Goal: Task Accomplishment & Management: Use online tool/utility

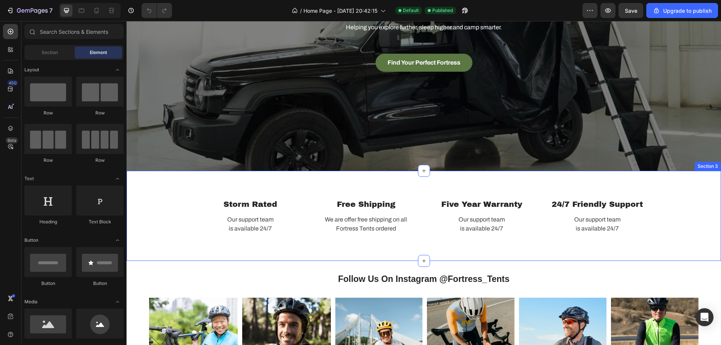
scroll to position [188, 0]
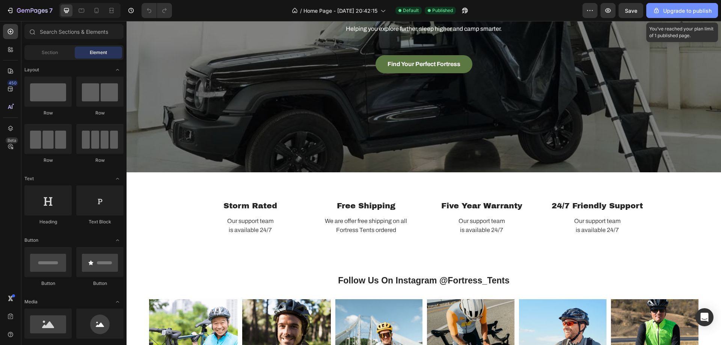
click at [681, 15] on button "Upgrade to publish" at bounding box center [682, 10] width 72 height 15
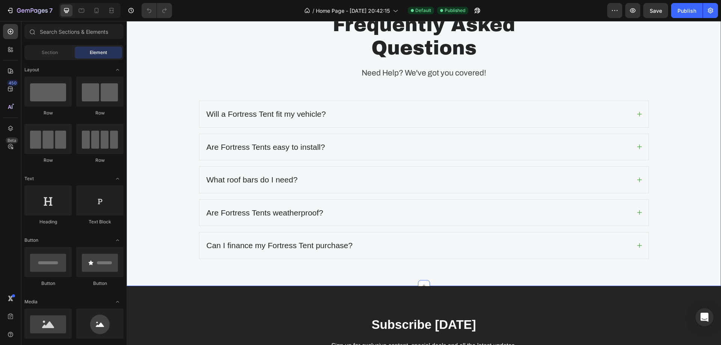
scroll to position [1574, 0]
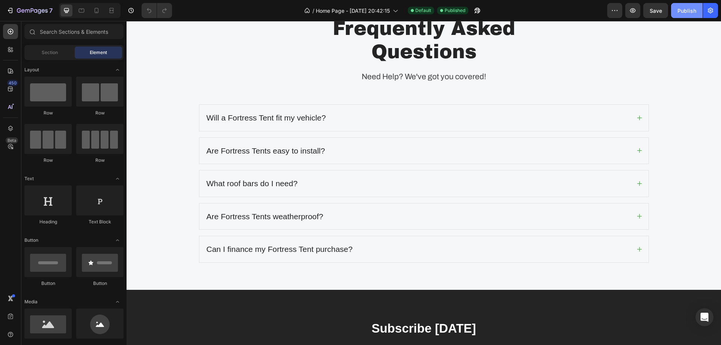
click at [691, 17] on button "Publish" at bounding box center [687, 10] width 32 height 15
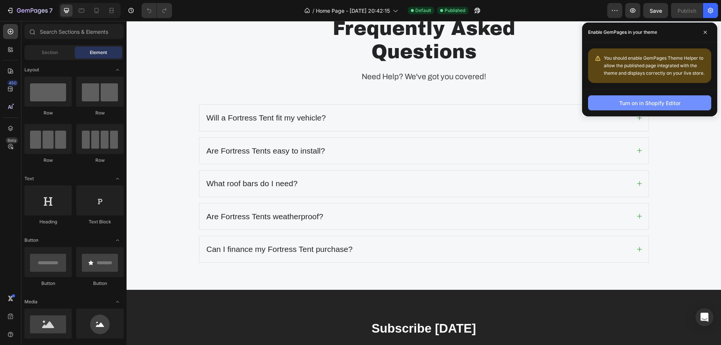
click at [669, 106] on div "Turn on in Shopify Editor" at bounding box center [649, 103] width 61 height 8
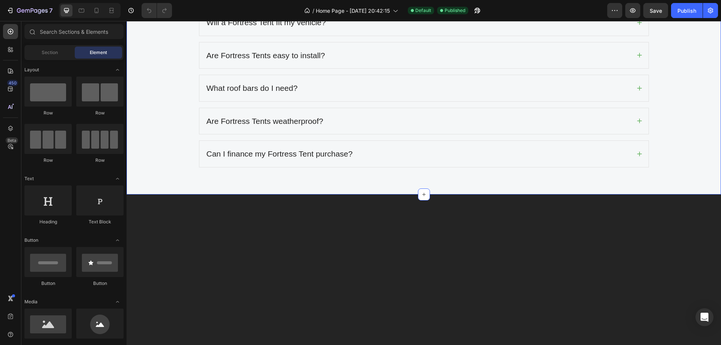
scroll to position [1762, 0]
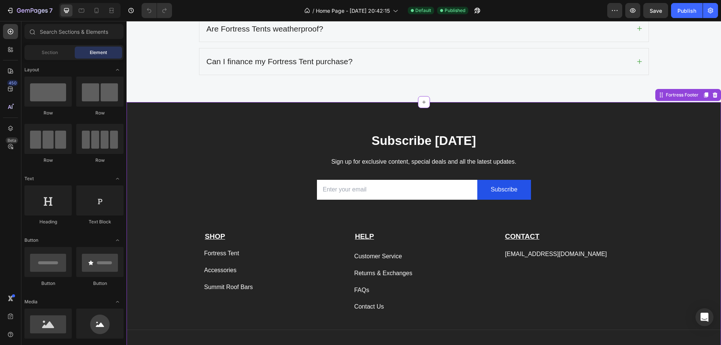
click at [387, 256] on div "Customer Service" at bounding box center [378, 256] width 48 height 11
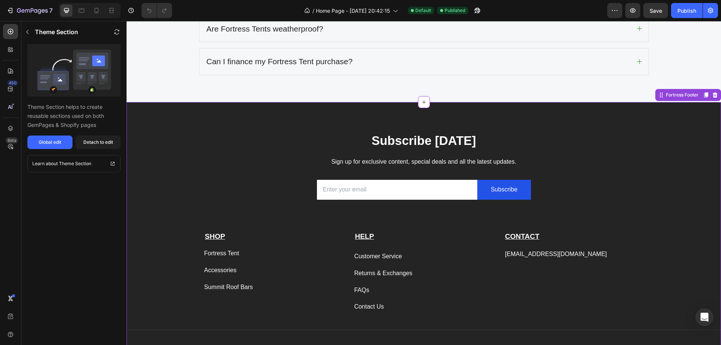
click at [387, 256] on div "Customer Service" at bounding box center [378, 256] width 48 height 11
click at [56, 145] on div "Global edit" at bounding box center [50, 142] width 23 height 7
click at [521, 255] on p "hello@fortresstents.com" at bounding box center [574, 254] width 138 height 11
click at [39, 138] on button "Global edit" at bounding box center [49, 142] width 45 height 14
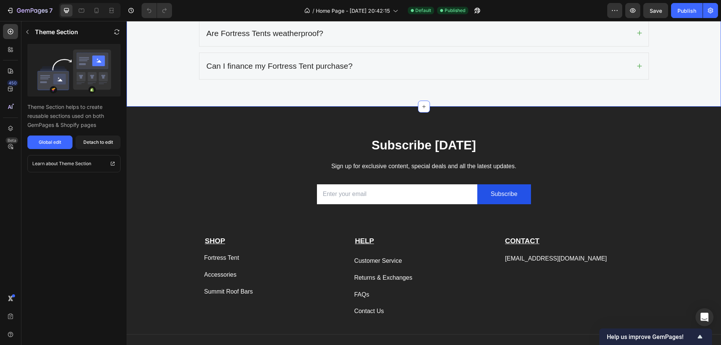
scroll to position [1799, 0]
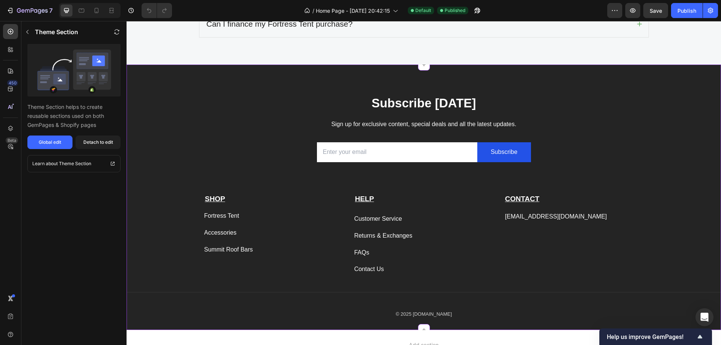
click at [534, 231] on div "CONTACT Text block hello@fortresstents.com Text block" at bounding box center [573, 234] width 139 height 81
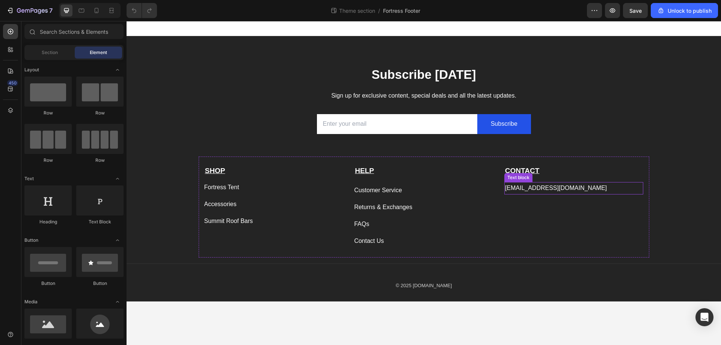
click at [533, 189] on p "[EMAIL_ADDRESS][DOMAIN_NAME]" at bounding box center [574, 188] width 138 height 11
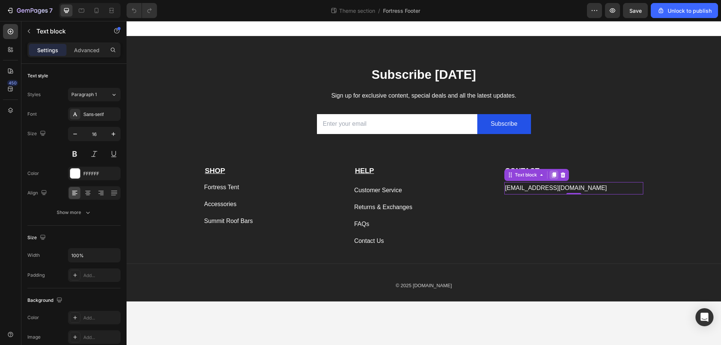
click at [553, 175] on icon at bounding box center [554, 174] width 4 height 5
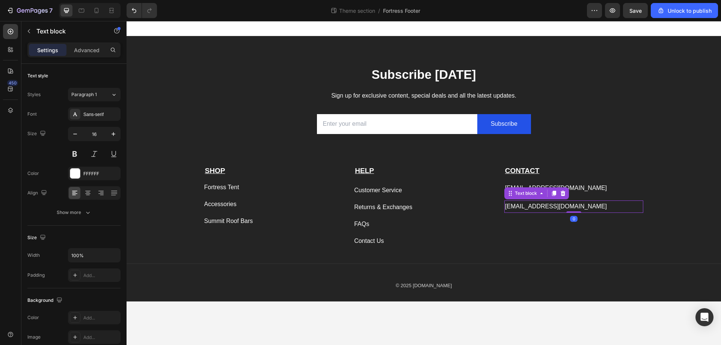
click at [552, 208] on p "[EMAIL_ADDRESS][DOMAIN_NAME]" at bounding box center [574, 206] width 138 height 11
click at [606, 201] on div "[EMAIL_ADDRESS][DOMAIN_NAME]" at bounding box center [573, 206] width 139 height 12
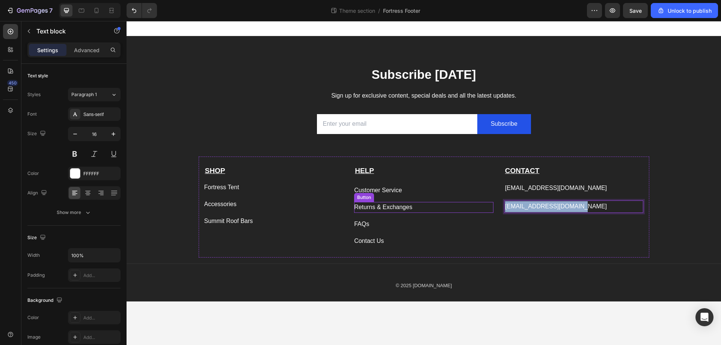
drag, startPoint x: 582, startPoint y: 206, endPoint x: 485, endPoint y: 204, distance: 97.2
click at [485, 204] on div "SHOP Text block Fortress Tent Button Accessories Button Summit Roof Bars Button…" at bounding box center [424, 207] width 450 height 101
click at [604, 235] on div "CONTACT Text block hello@fortresstents.com Text block Instagram Text block 0" at bounding box center [573, 206] width 139 height 81
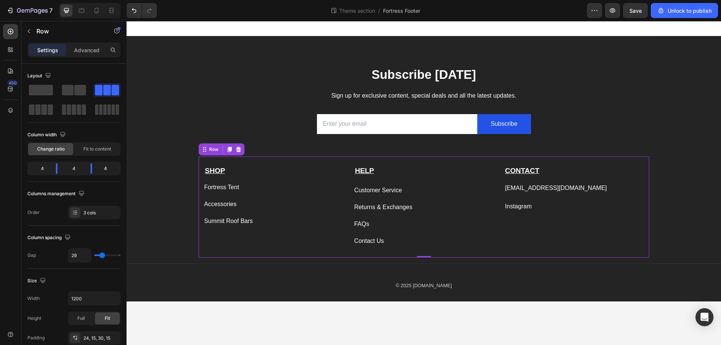
click at [556, 206] on p "Instagram" at bounding box center [574, 206] width 138 height 11
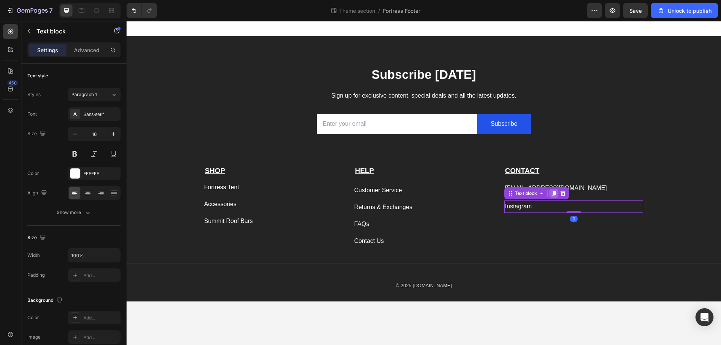
click at [551, 195] on icon at bounding box center [554, 193] width 6 height 6
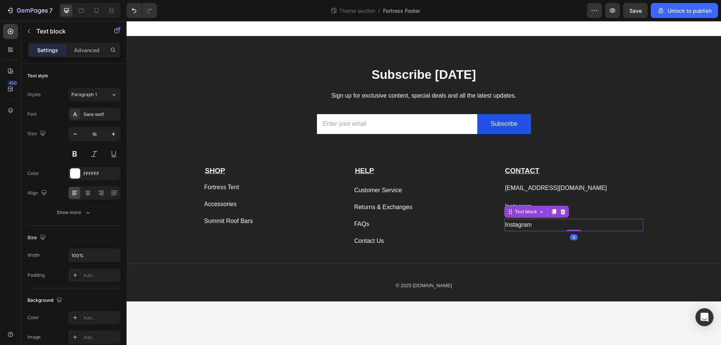
click at [539, 228] on p "Instagram" at bounding box center [574, 225] width 138 height 11
drag, startPoint x: 543, startPoint y: 223, endPoint x: 488, endPoint y: 221, distance: 55.6
click at [488, 221] on div "SHOP Text block Fortress Tent Button Accessories Button Summit Roof Bars Button…" at bounding box center [424, 207] width 450 height 101
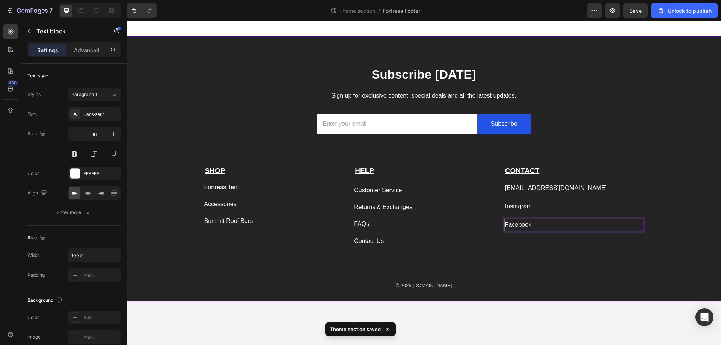
click at [695, 194] on div "Subscribe Today Heading Sign up for exclusive content, special deals and all th…" at bounding box center [423, 183] width 594 height 235
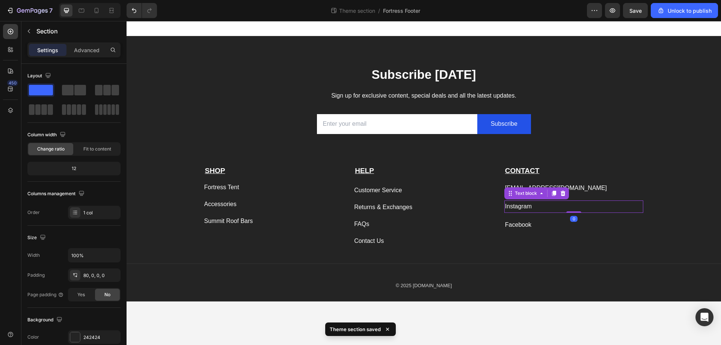
click at [563, 209] on p "Instagram" at bounding box center [574, 206] width 138 height 11
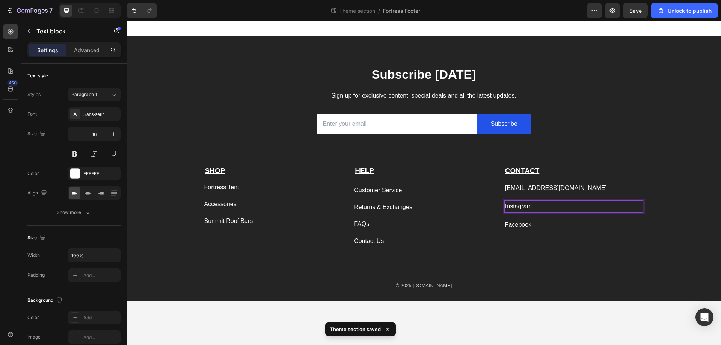
click at [560, 209] on p "Instagram" at bounding box center [574, 206] width 138 height 11
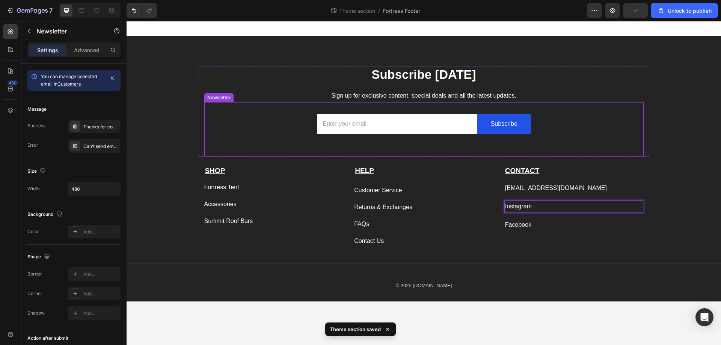
click at [642, 140] on div "Email Field Subscribe Submit Button Row Newsletter" at bounding box center [423, 129] width 439 height 54
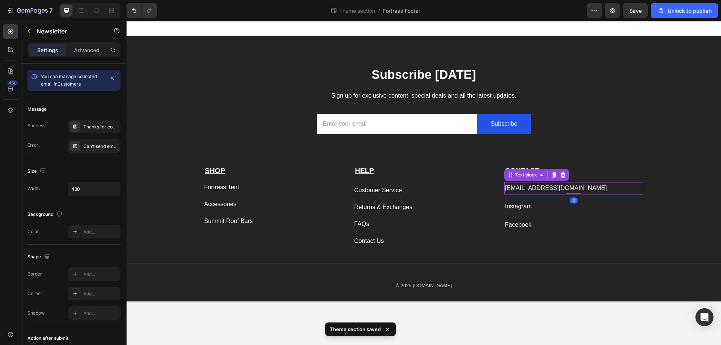
click at [520, 188] on p "[EMAIL_ADDRESS][DOMAIN_NAME]" at bounding box center [574, 188] width 138 height 11
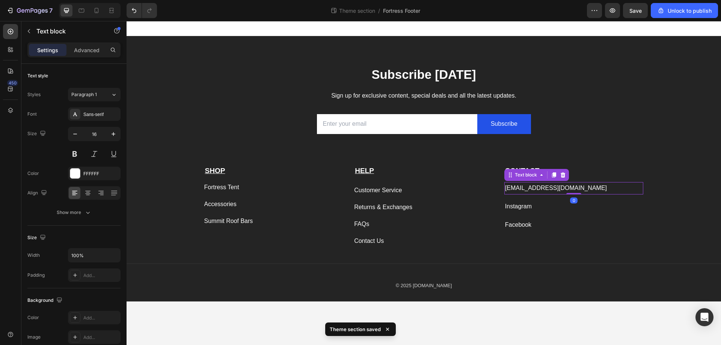
click at [520, 188] on p "[EMAIL_ADDRESS][DOMAIN_NAME]" at bounding box center [574, 188] width 138 height 11
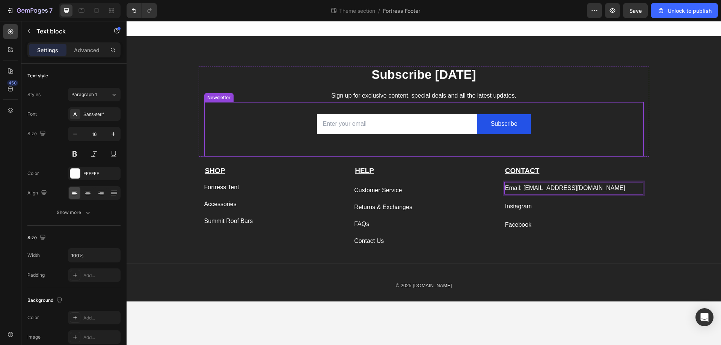
click at [647, 120] on div "Subscribe Today Heading Sign up for exclusive content, special deals and all th…" at bounding box center [424, 111] width 450 height 90
click at [574, 191] on p "Email: hello@fortresstents.com" at bounding box center [574, 188] width 138 height 11
click at [524, 209] on p "Instagram" at bounding box center [574, 206] width 138 height 11
click at [524, 194] on div "Text block" at bounding box center [525, 193] width 25 height 7
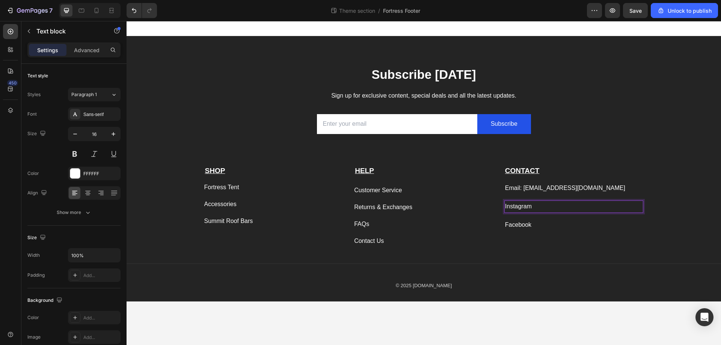
click at [522, 207] on p "Instagram" at bounding box center [574, 206] width 138 height 11
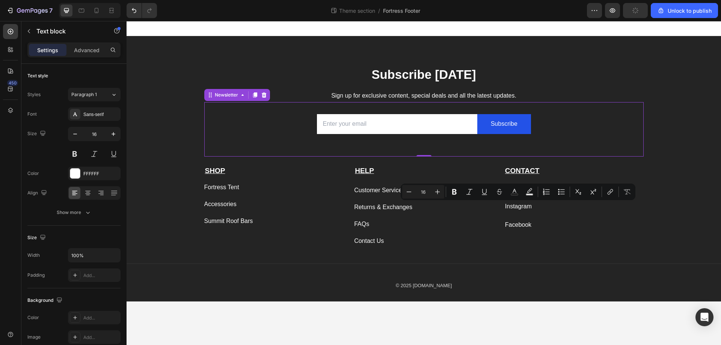
click at [569, 154] on div "Email Field Subscribe Submit Button Row Newsletter 0" at bounding box center [423, 129] width 439 height 54
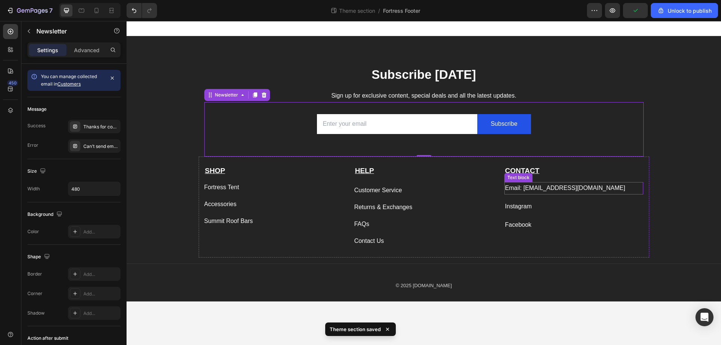
click at [539, 189] on p "Email: hello@fortresstents.com" at bounding box center [574, 188] width 138 height 11
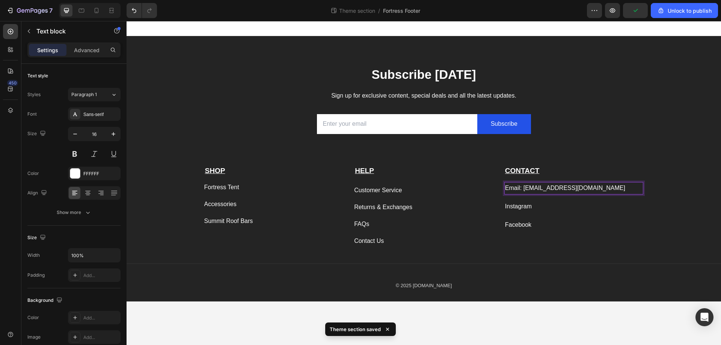
click at [539, 189] on p "Email: hello@fortresstents.com" at bounding box center [574, 188] width 138 height 11
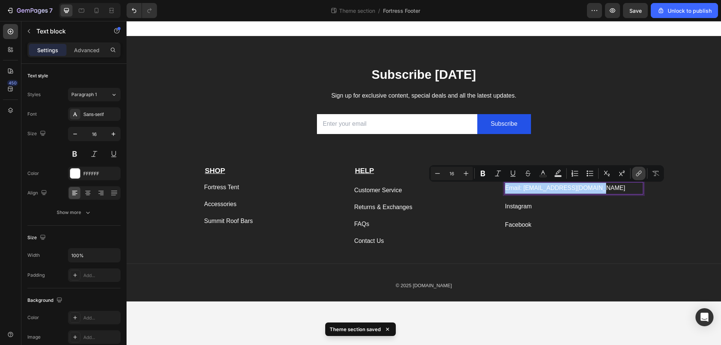
click at [637, 177] on icon "Editor contextual toolbar" at bounding box center [639, 174] width 8 height 8
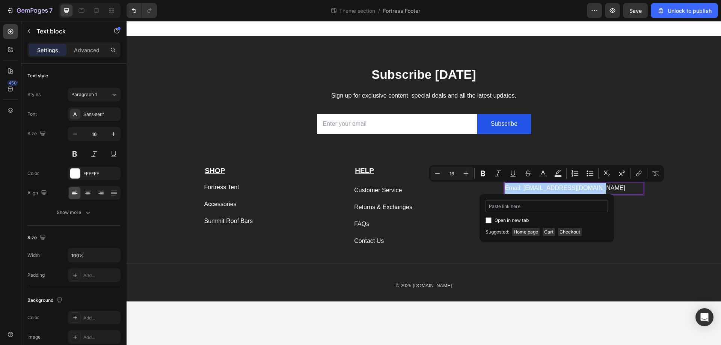
click at [541, 209] on input "Editor contextual toolbar" at bounding box center [546, 206] width 122 height 12
type input "[EMAIL_ADDRESS][DOMAIN_NAME]"
click at [505, 221] on span "Open in new tab" at bounding box center [511, 220] width 34 height 9
checkbox input "true"
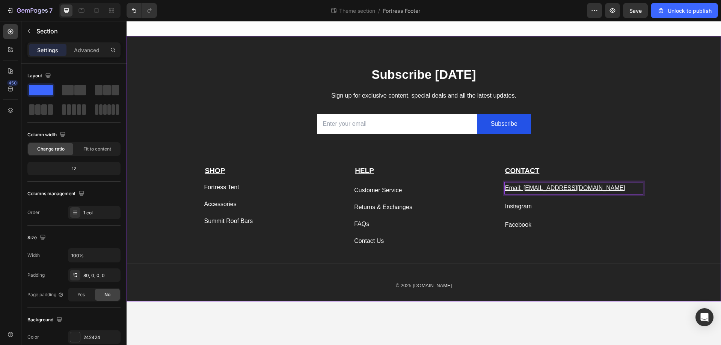
click at [696, 215] on div "Subscribe Today Heading Sign up for exclusive content, special deals and all th…" at bounding box center [423, 183] width 594 height 235
click at [540, 187] on u "Email: hello@fortresstents.com" at bounding box center [565, 188] width 120 height 6
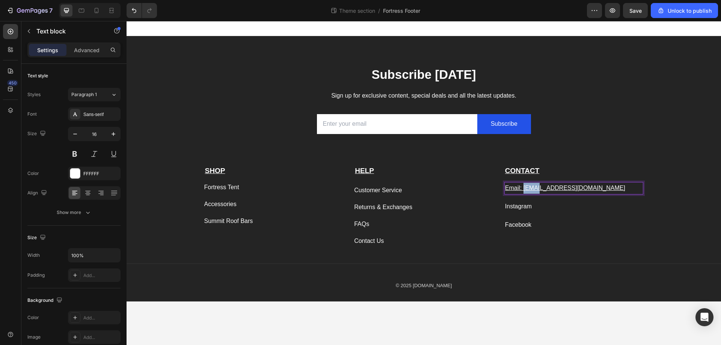
click at [523, 187] on u "Email: hello@fortresstents.com" at bounding box center [565, 188] width 120 height 6
click at [517, 187] on u "Email: hello@fortresstents.com" at bounding box center [565, 188] width 120 height 6
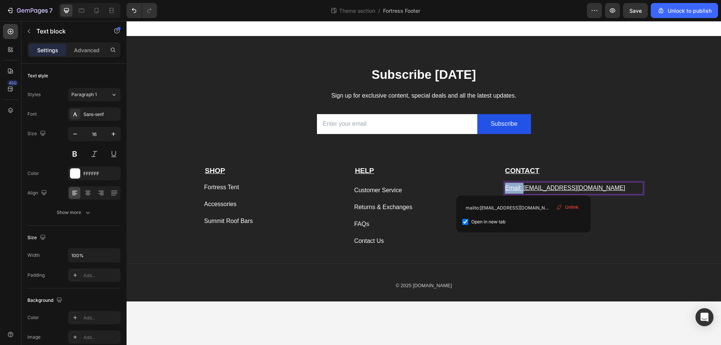
drag, startPoint x: 523, startPoint y: 188, endPoint x: 506, endPoint y: 188, distance: 16.9
click at [506, 188] on u "Email: hello@fortresstents.com" at bounding box center [565, 188] width 120 height 6
click at [480, 174] on icon "Editor contextual toolbar" at bounding box center [480, 174] width 8 height 8
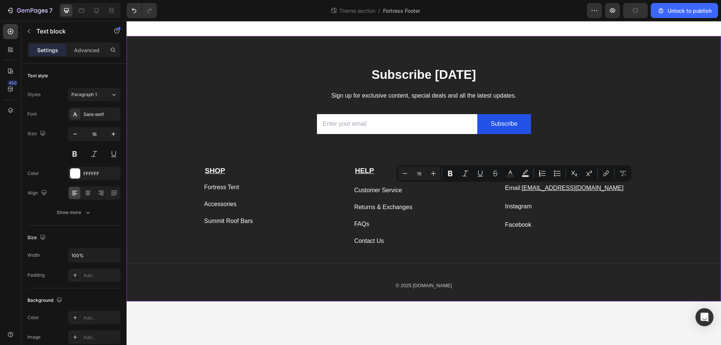
click at [679, 223] on div "Subscribe Today Heading Sign up for exclusive content, special deals and all th…" at bounding box center [423, 183] width 594 height 235
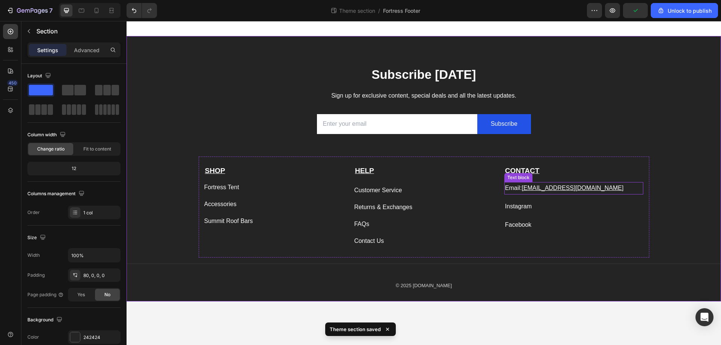
click at [557, 188] on u "[EMAIL_ADDRESS][DOMAIN_NAME]" at bounding box center [572, 188] width 102 height 6
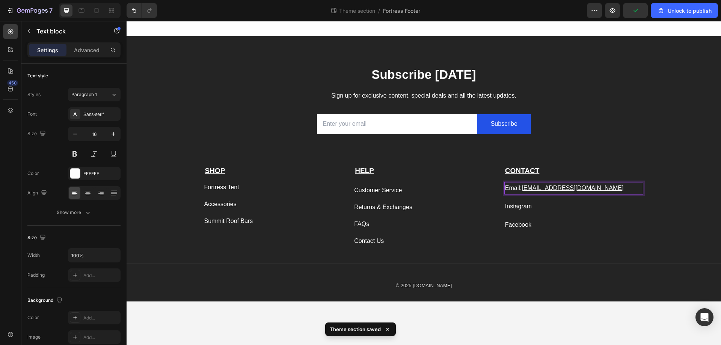
click at [606, 188] on p "Email: hello@fortresstents.com" at bounding box center [574, 188] width 138 height 11
drag, startPoint x: 607, startPoint y: 185, endPoint x: 524, endPoint y: 186, distance: 82.9
click at [524, 186] on p "Email: hello@fortresstents.com ⁠⁠⁠⁠⁠⁠⁠" at bounding box center [574, 188] width 138 height 11
click at [523, 175] on icon "Editor contextual toolbar" at bounding box center [521, 172] width 4 height 5
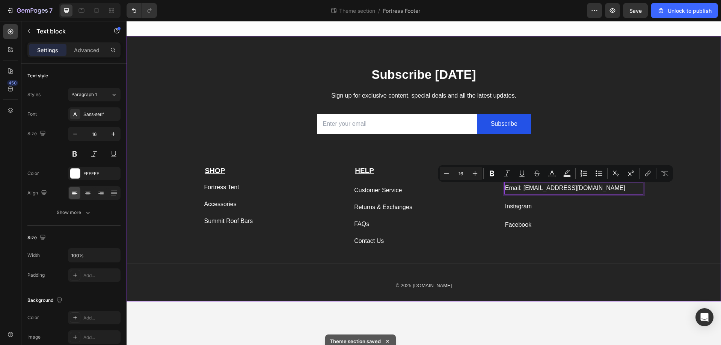
click at [694, 139] on div "Subscribe Today Heading Sign up for exclusive content, special deals and all th…" at bounding box center [423, 183] width 594 height 235
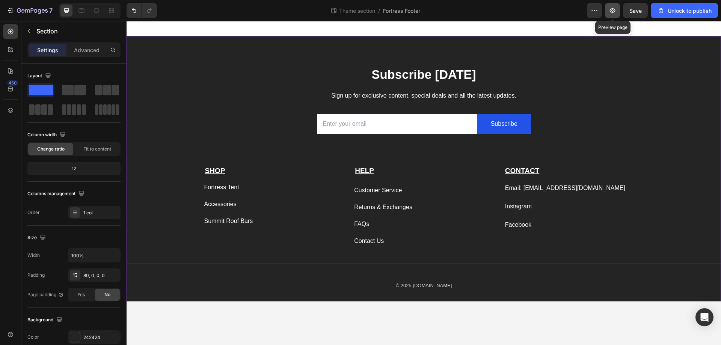
click at [614, 13] on icon "button" at bounding box center [612, 11] width 8 height 8
click at [563, 187] on link "Email: hello@fortresstents.com" at bounding box center [565, 188] width 120 height 6
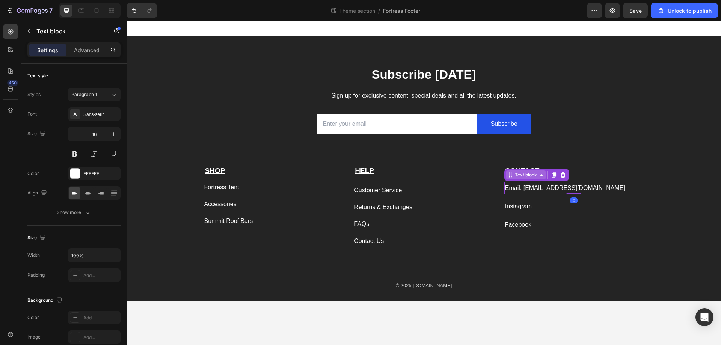
click at [531, 176] on div "Text block" at bounding box center [525, 175] width 25 height 7
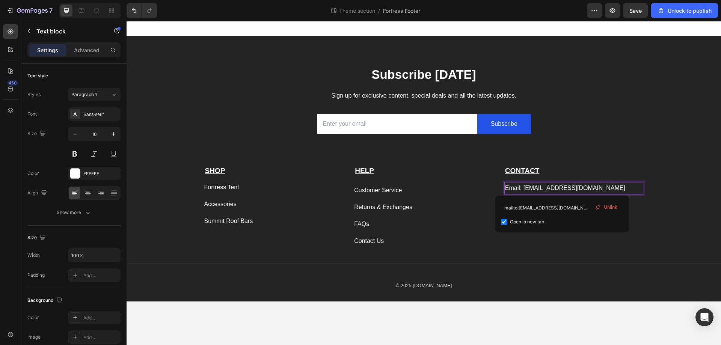
click at [562, 190] on link "Email: hello@fortresstents.com" at bounding box center [565, 188] width 120 height 6
click at [608, 209] on span "Unlink" at bounding box center [611, 207] width 14 height 7
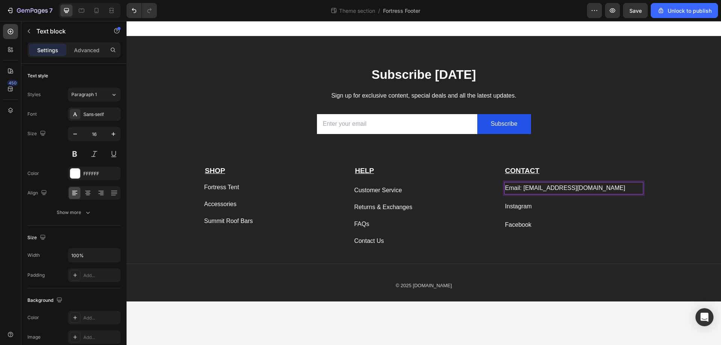
click at [522, 185] on p "Email: hello@fortresstents.com" at bounding box center [574, 188] width 138 height 11
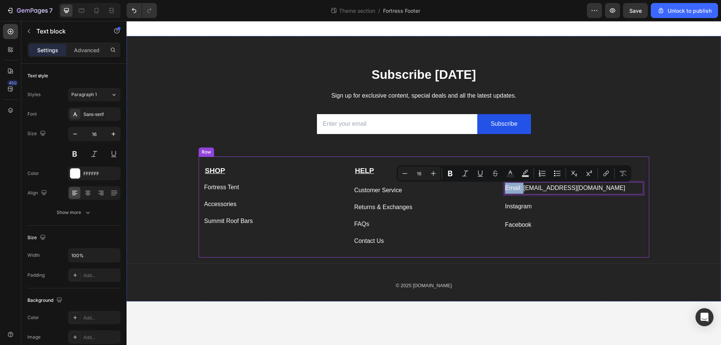
drag, startPoint x: 524, startPoint y: 187, endPoint x: 500, endPoint y: 190, distance: 23.9
click at [500, 190] on div "SHOP Text block Fortress Tent Button Accessories Button Summit Roof Bars Button…" at bounding box center [424, 207] width 450 height 101
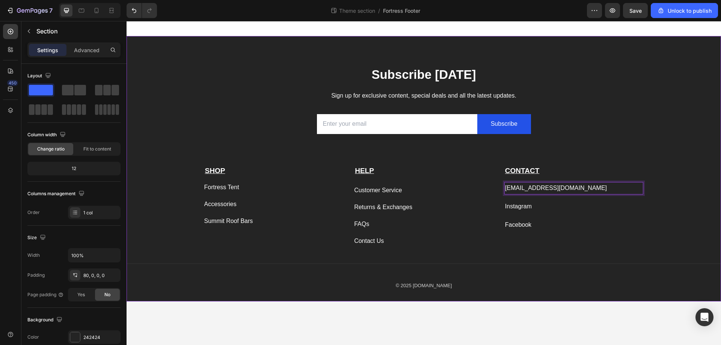
click at [700, 211] on div "Subscribe Today Heading Sign up for exclusive content, special deals and all th…" at bounding box center [423, 183] width 594 height 235
click at [381, 239] on div "Contact Us" at bounding box center [369, 241] width 30 height 11
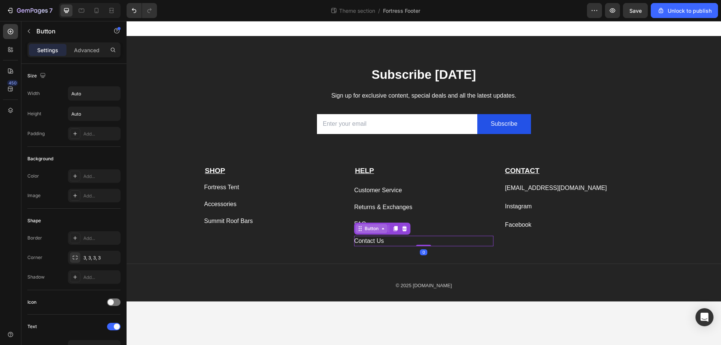
click at [379, 231] on div "Button" at bounding box center [371, 228] width 17 height 7
click at [372, 241] on div "Contact Us" at bounding box center [369, 241] width 30 height 11
click at [372, 241] on p "Contact Us" at bounding box center [369, 241] width 30 height 11
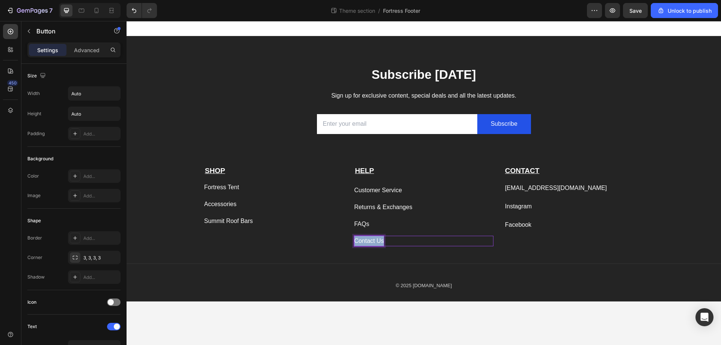
click at [372, 241] on p "Contact Us" at bounding box center [369, 241] width 30 height 11
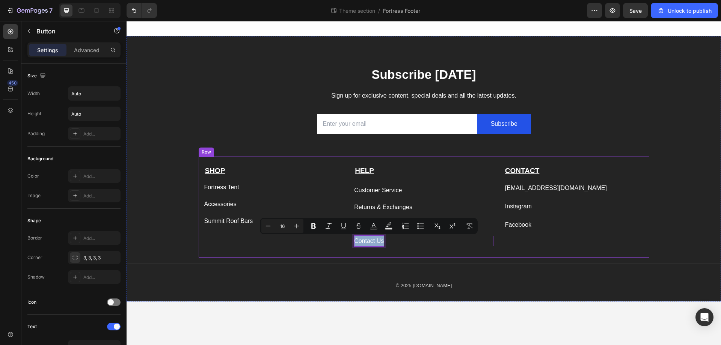
click at [346, 256] on div "SHOP Text block Fortress Tent Button Accessories Button Summit Roof Bars Button…" at bounding box center [424, 207] width 450 height 101
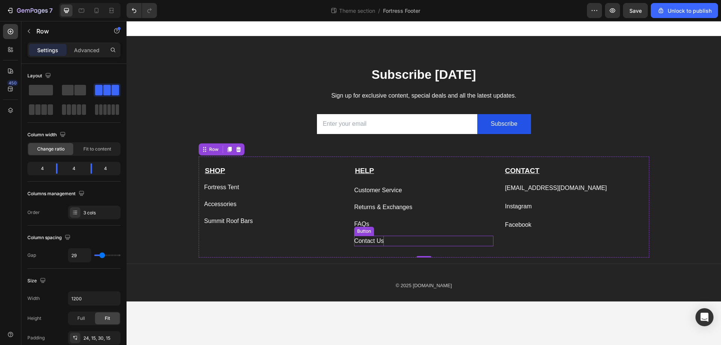
click at [378, 243] on p "Contact Us" at bounding box center [369, 241] width 30 height 11
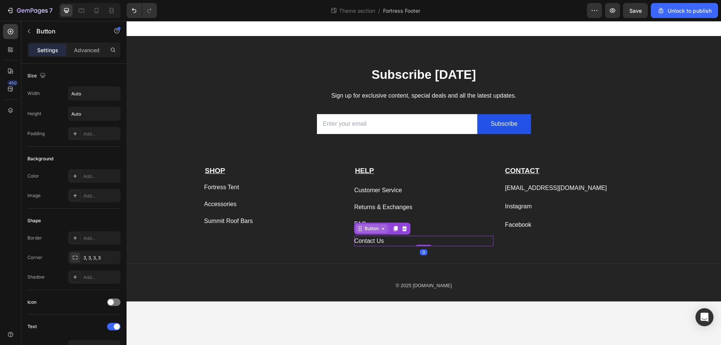
click at [370, 232] on div "Button" at bounding box center [371, 228] width 32 height 9
click at [382, 230] on icon at bounding box center [383, 229] width 6 height 6
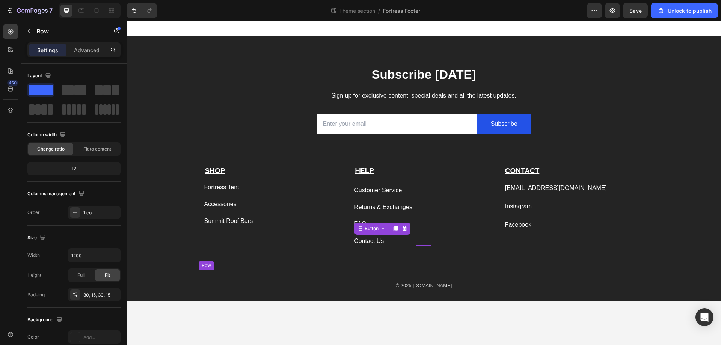
click at [427, 271] on div "© 2025 FortressTents.com Text block Row" at bounding box center [424, 286] width 450 height 32
click at [406, 244] on div "Contact Us Button" at bounding box center [423, 241] width 139 height 11
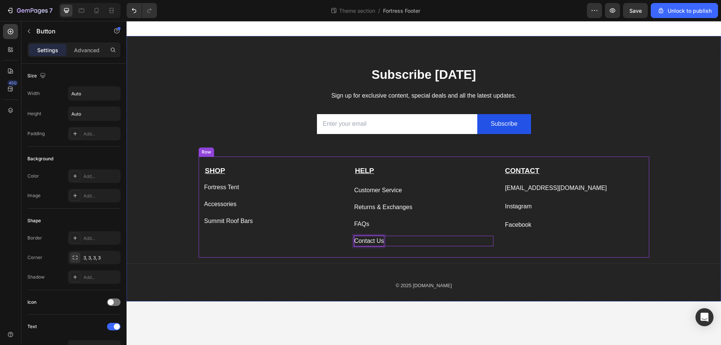
click at [323, 248] on div "SHOP Text block Fortress Tent Button Accessories Button Summit Roof Bars Button…" at bounding box center [424, 207] width 450 height 101
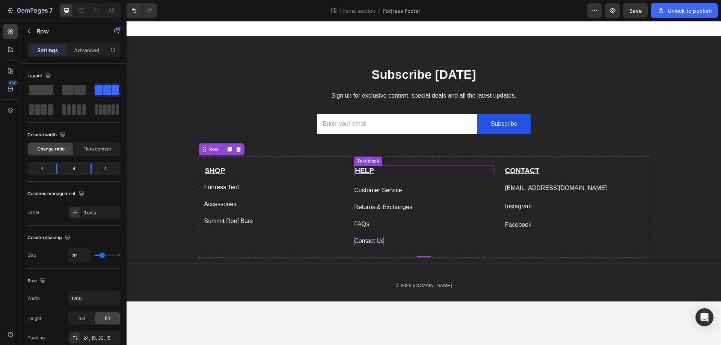
click at [365, 168] on strong "HELP" at bounding box center [364, 171] width 19 height 8
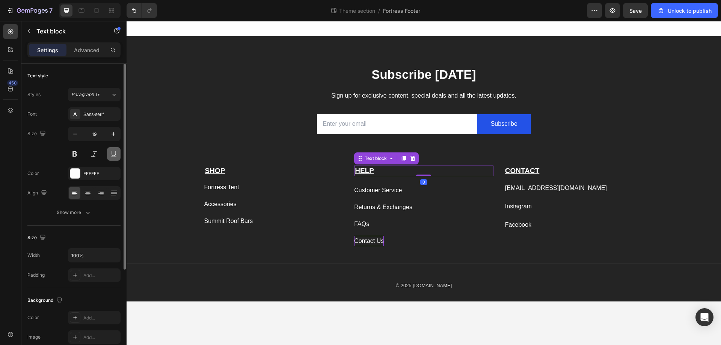
click at [115, 155] on button at bounding box center [114, 154] width 14 height 14
click at [212, 168] on strong "SHOP" at bounding box center [215, 171] width 20 height 8
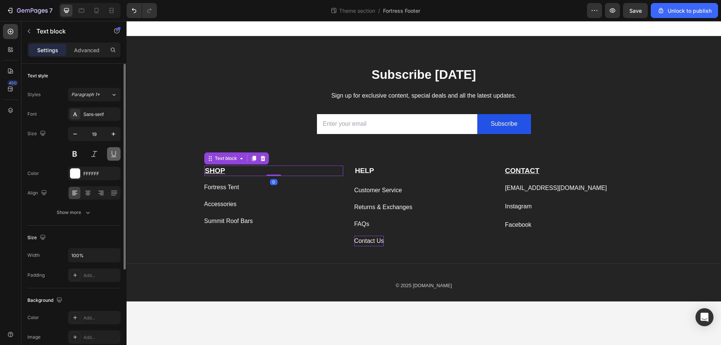
click at [117, 155] on button at bounding box center [114, 154] width 14 height 14
click at [516, 167] on strong "CONTACT" at bounding box center [522, 171] width 34 height 8
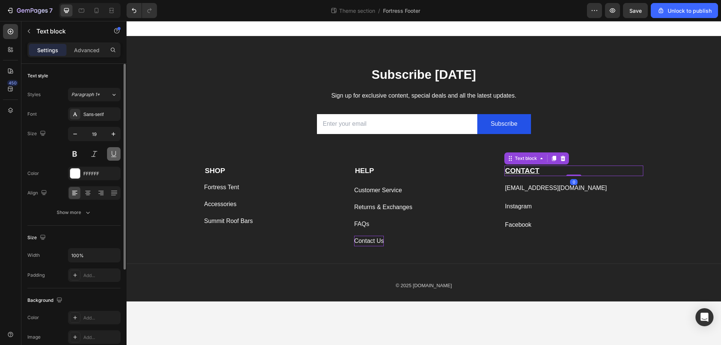
click at [113, 156] on button at bounding box center [114, 154] width 14 height 14
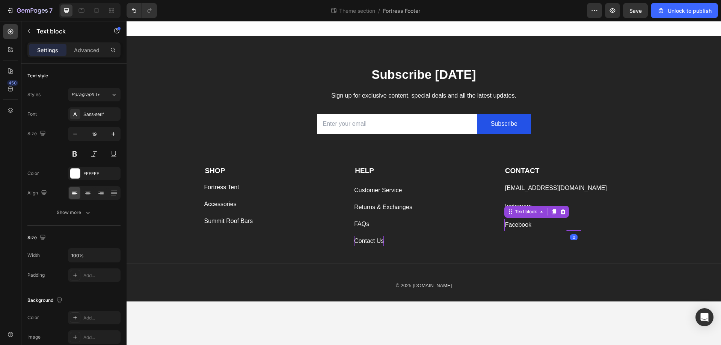
click at [544, 225] on p "Facebook" at bounding box center [574, 225] width 138 height 11
click at [540, 227] on p "Facebook" at bounding box center [574, 225] width 138 height 11
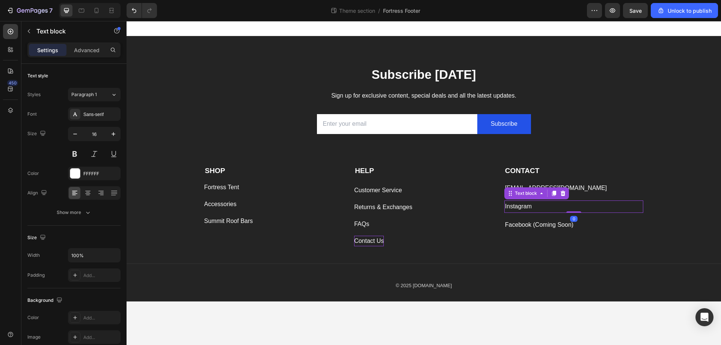
click at [546, 208] on p "Instagram" at bounding box center [574, 206] width 138 height 11
click at [527, 194] on div "Text block" at bounding box center [525, 193] width 25 height 7
click at [528, 207] on p "Instagram" at bounding box center [574, 206] width 138 height 11
click at [614, 194] on button "link" at bounding box center [610, 192] width 14 height 14
click at [534, 206] on p "Instagram" at bounding box center [574, 206] width 138 height 11
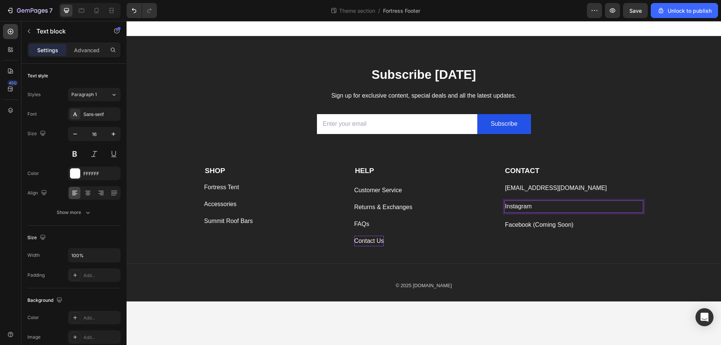
click at [534, 206] on p "Instagram" at bounding box center [574, 206] width 138 height 11
click at [524, 209] on p "Instagram" at bounding box center [574, 206] width 138 height 11
click at [613, 194] on icon "Editor contextual toolbar" at bounding box center [610, 192] width 8 height 8
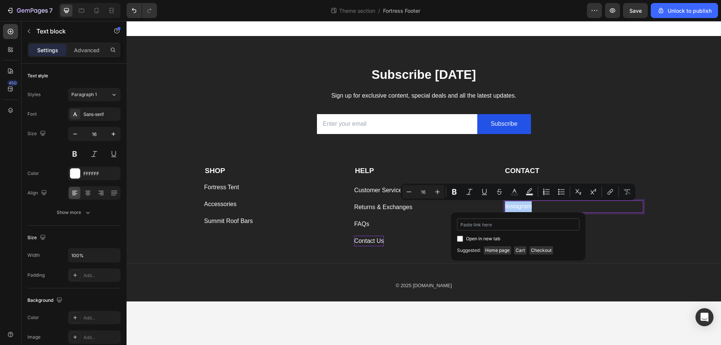
click at [501, 226] on input "Editor contextual toolbar" at bounding box center [518, 224] width 122 height 12
type input "https://www.instagram.com/fortress_tents/"
click at [488, 238] on span "Open in new tab" at bounding box center [483, 238] width 34 height 9
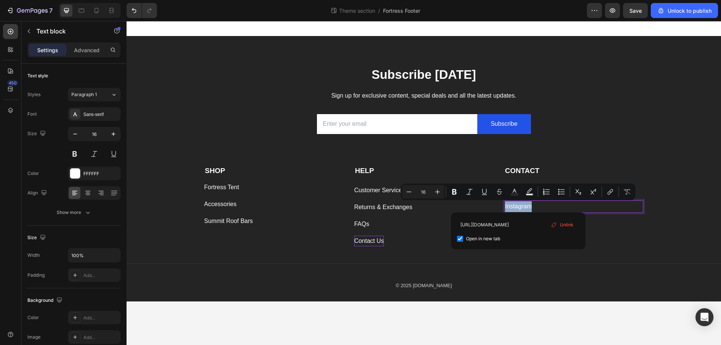
checkbox input "true"
click at [483, 192] on icon "Editor contextual toolbar" at bounding box center [484, 192] width 8 height 8
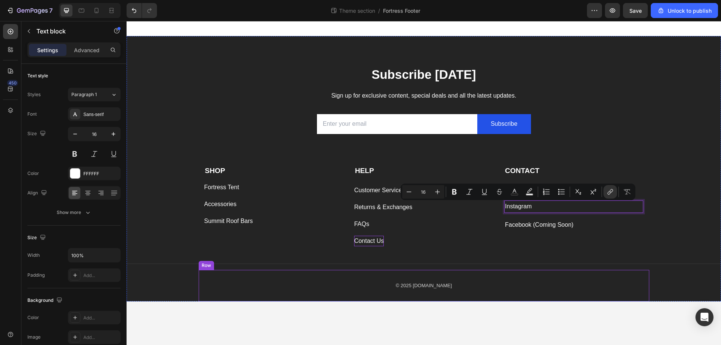
click at [512, 277] on div "© 2025 FortressTents.com Text block Row" at bounding box center [424, 286] width 450 height 32
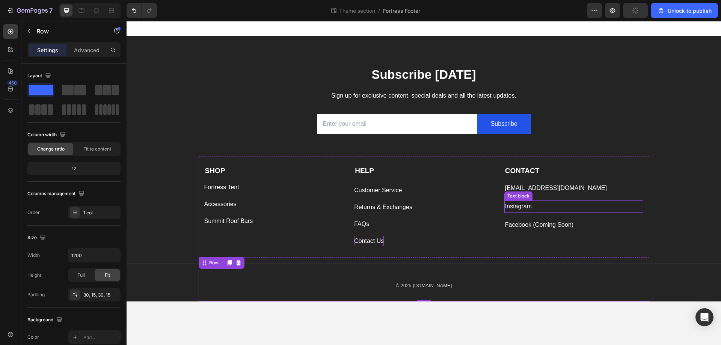
click at [541, 209] on p "Instagram" at bounding box center [574, 206] width 138 height 11
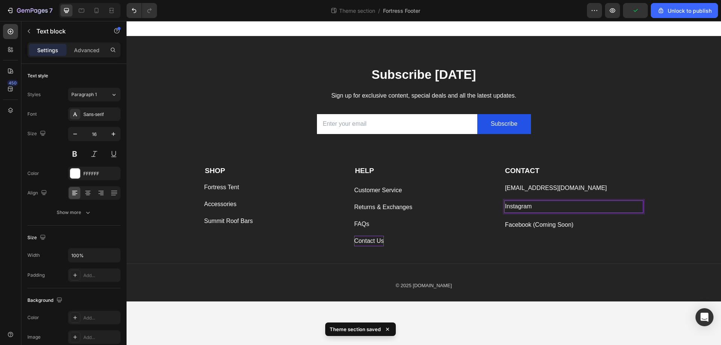
click at [523, 208] on link "Instagram" at bounding box center [518, 206] width 27 height 6
click at [487, 194] on icon "Editor contextual toolbar" at bounding box center [484, 192] width 8 height 8
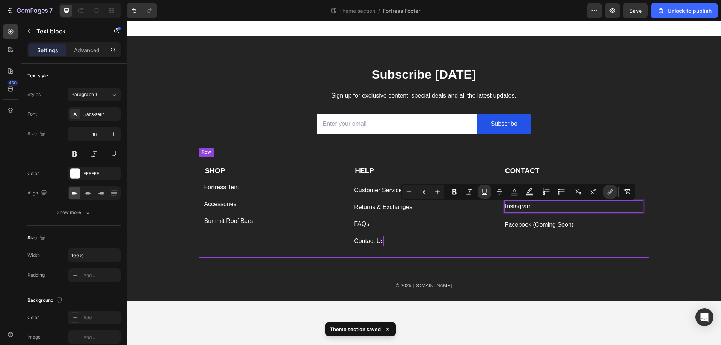
click at [499, 240] on div "SHOP Text block Fortress Tent Button Accessories Button Summit Roof Bars Button…" at bounding box center [424, 207] width 450 height 101
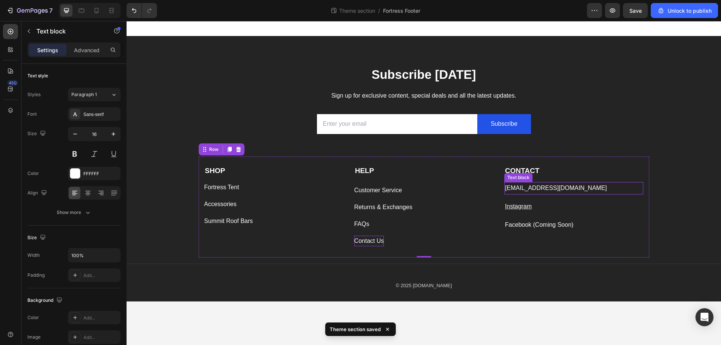
click at [539, 184] on p "hello@fortresstents.com" at bounding box center [574, 188] width 138 height 11
click at [580, 190] on p "hello@fortresstents.com" at bounding box center [574, 188] width 138 height 11
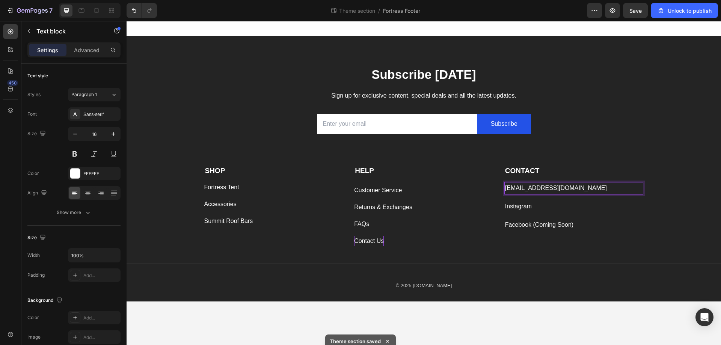
click at [580, 190] on p "hello@fortresstents.com" at bounding box center [574, 188] width 138 height 11
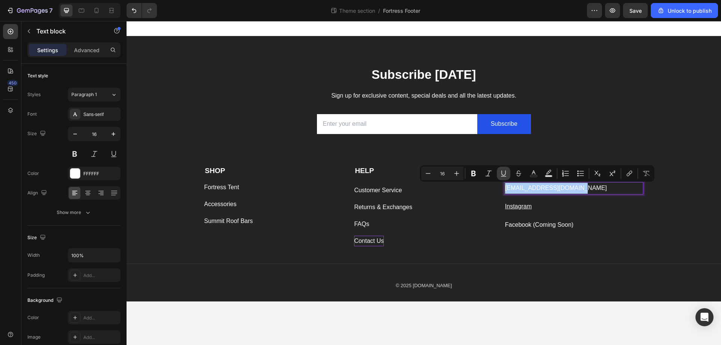
click at [504, 177] on button "Underline" at bounding box center [504, 174] width 14 height 14
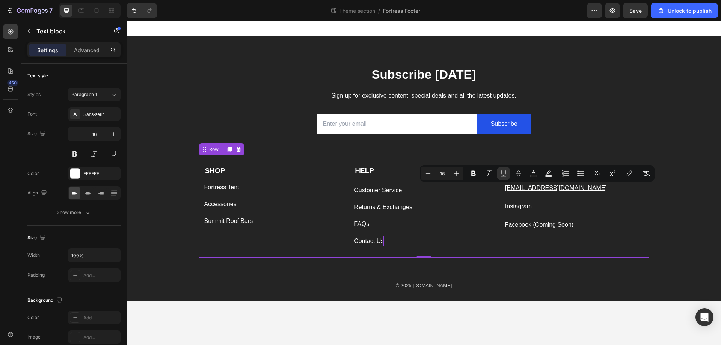
click at [519, 240] on div "CONTACT Text block hello@fortresstents.com Text block Instagram Text block Face…" at bounding box center [573, 206] width 139 height 81
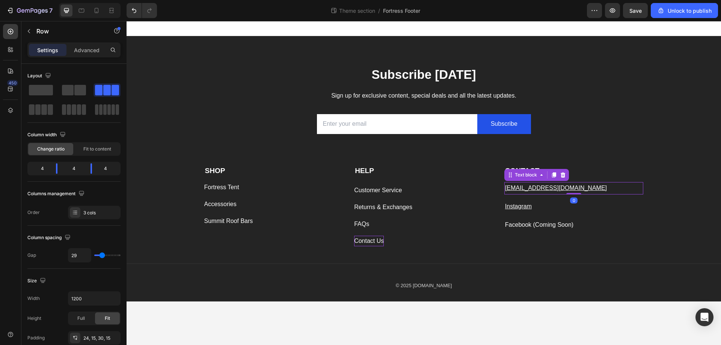
click at [544, 188] on u "hello@fortresstents.com" at bounding box center [556, 188] width 102 height 6
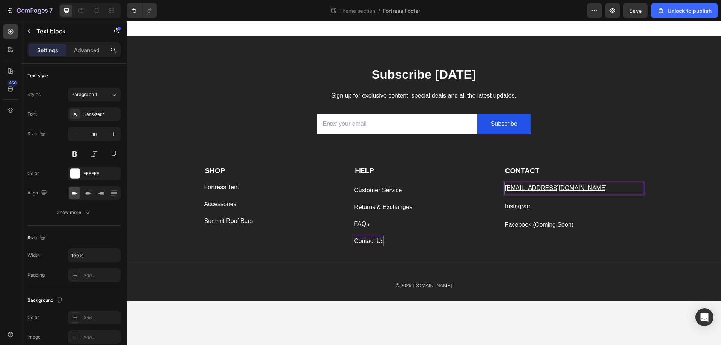
click at [539, 187] on u "hello@fortresstents.com" at bounding box center [556, 188] width 102 height 6
click at [506, 177] on button "Underline" at bounding box center [504, 174] width 14 height 14
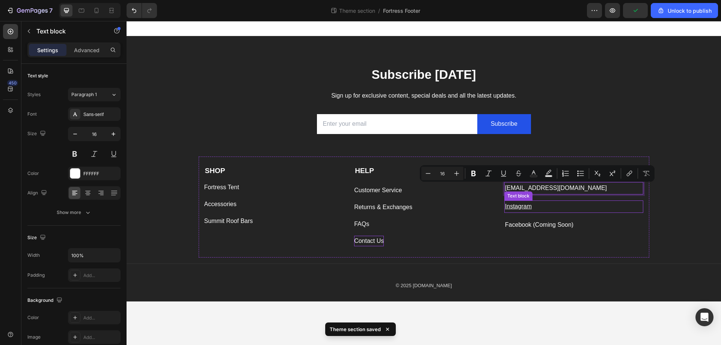
click at [519, 210] on p "Instagram" at bounding box center [574, 206] width 138 height 11
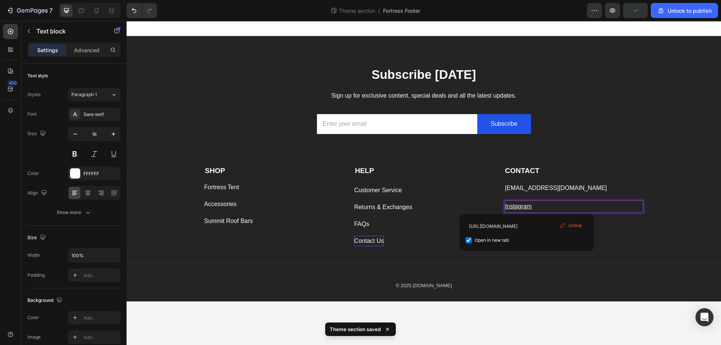
click at [527, 205] on u "Instagram" at bounding box center [518, 206] width 27 height 6
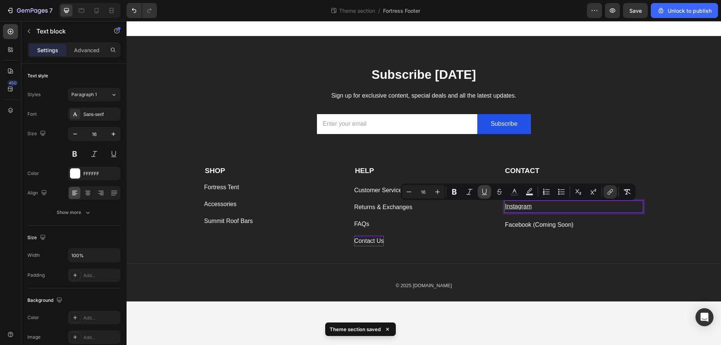
click at [485, 192] on icon "Editor contextual toolbar" at bounding box center [484, 192] width 8 height 8
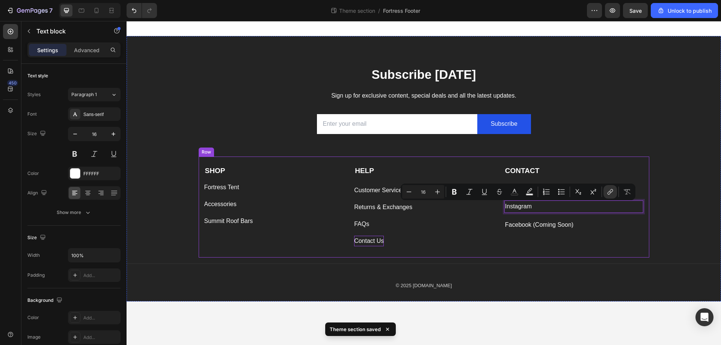
click at [508, 244] on div "CONTACT Text block hello@fortresstents.com Text block Instagram Text block 0 Fa…" at bounding box center [573, 206] width 139 height 81
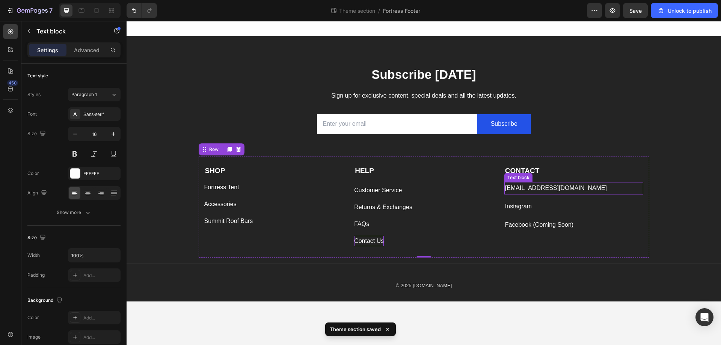
click at [547, 190] on p "hello@fortresstents.com" at bounding box center [574, 188] width 138 height 11
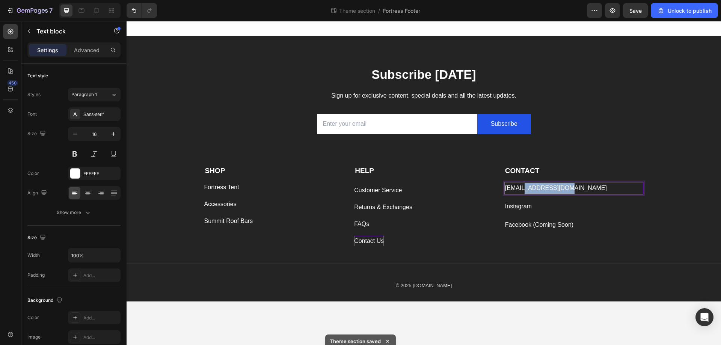
click at [525, 188] on p "hello@fortresstents.com" at bounding box center [574, 188] width 138 height 11
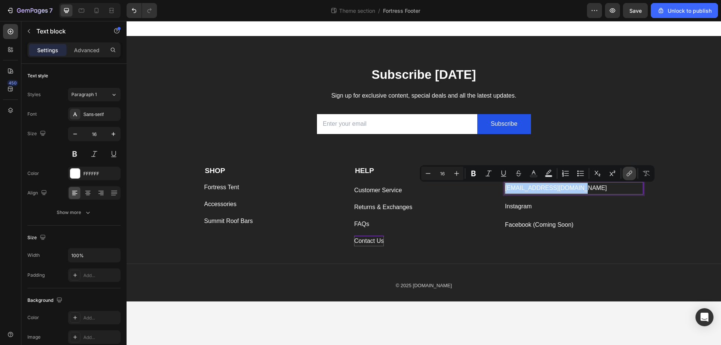
click at [628, 173] on icon "Editor contextual toolbar" at bounding box center [627, 175] width 3 height 4
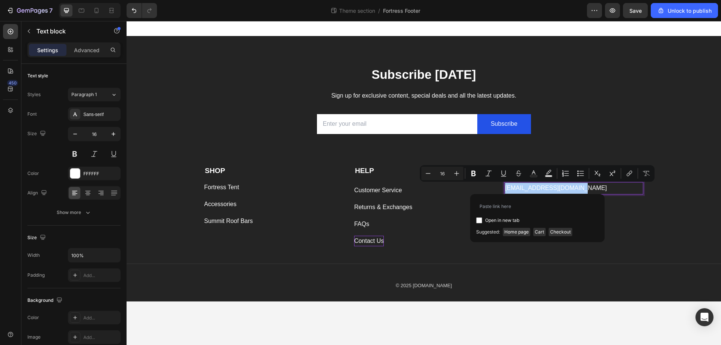
click at [520, 221] on div "Open in new tab" at bounding box center [537, 220] width 122 height 9
checkbox input "true"
click at [539, 207] on input "Editor contextual toolbar" at bounding box center [537, 206] width 122 height 12
type input "hello@fortresstents.com"
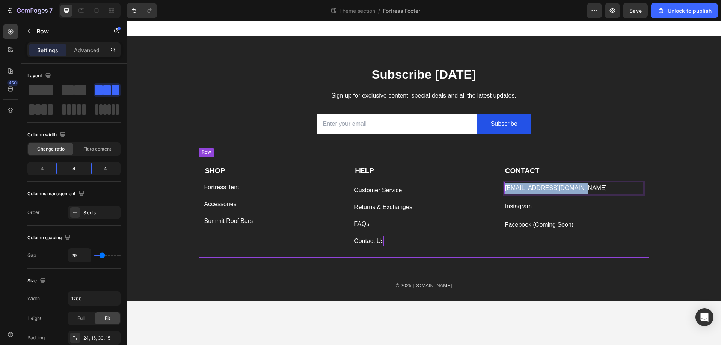
click at [646, 224] on div "SHOP Text block Fortress Tent Button Accessories Button Summit Roof Bars Button…" at bounding box center [424, 207] width 450 height 101
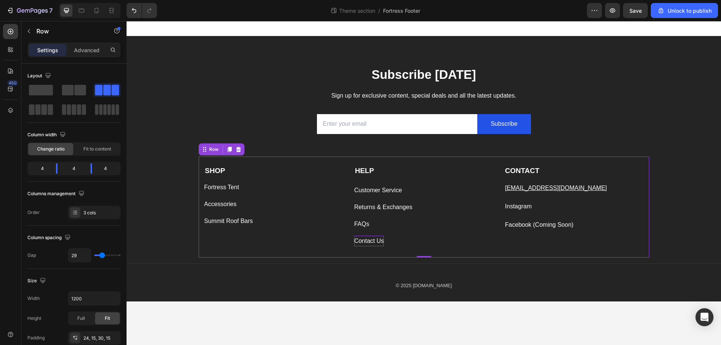
click at [539, 190] on u "hello@fortresstents.com" at bounding box center [556, 188] width 102 height 6
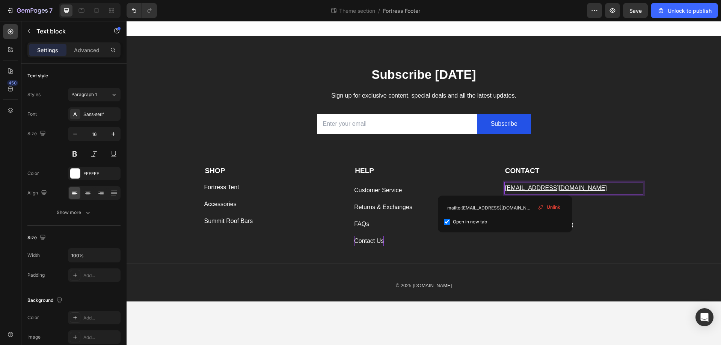
click at [539, 190] on u "hello@fortresstents.com" at bounding box center [556, 188] width 102 height 6
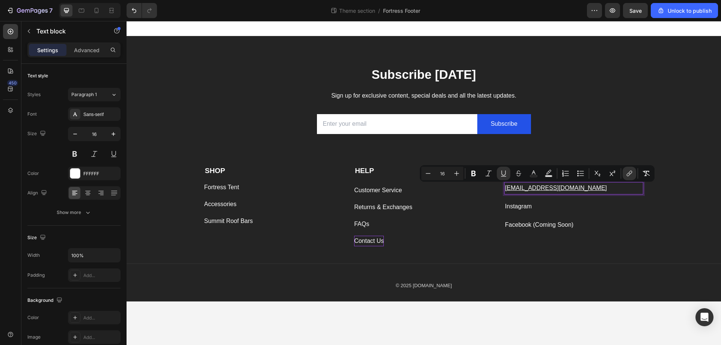
click at [539, 190] on u "hello@fortresstents.com" at bounding box center [556, 188] width 102 height 6
click at [501, 172] on icon "Editor contextual toolbar" at bounding box center [504, 174] width 8 height 8
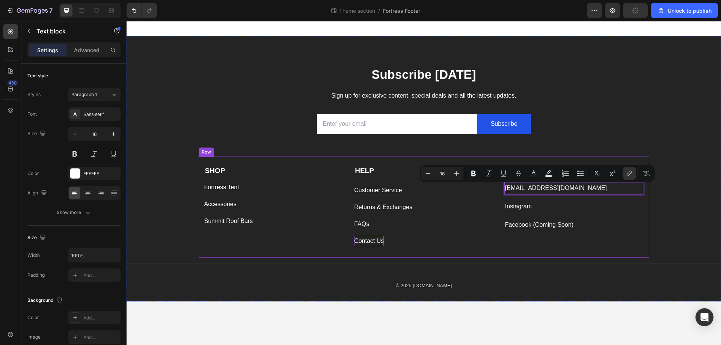
click at [499, 230] on div "SHOP Text block Fortress Tent Button Accessories Button Summit Roof Bars Button…" at bounding box center [424, 207] width 450 height 101
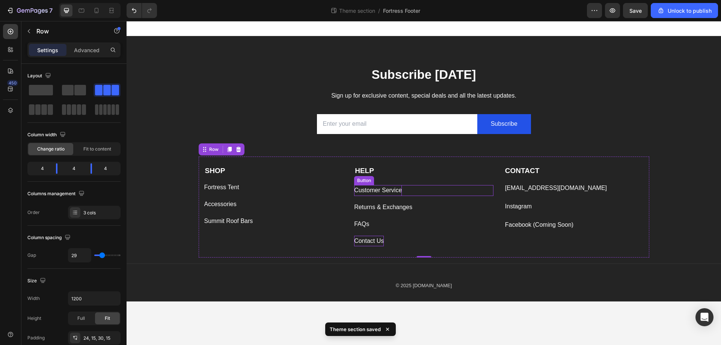
click at [375, 195] on div "Customer Service" at bounding box center [378, 190] width 48 height 11
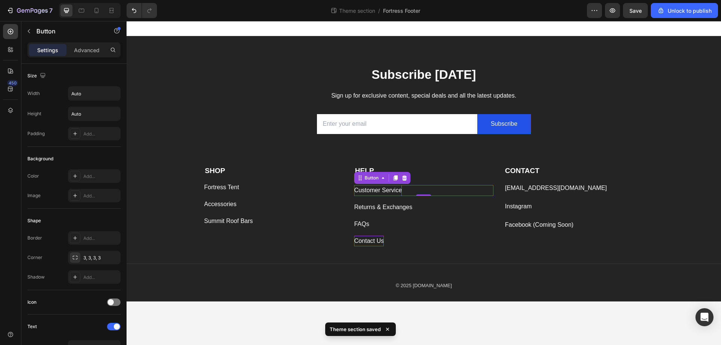
click at [381, 188] on div "Customer Service" at bounding box center [378, 190] width 48 height 11
click at [381, 188] on p "Customer Service" at bounding box center [378, 190] width 48 height 11
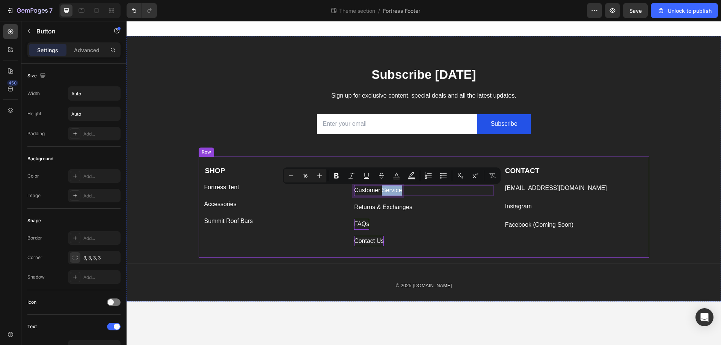
click at [361, 227] on div "FAQs" at bounding box center [361, 224] width 15 height 11
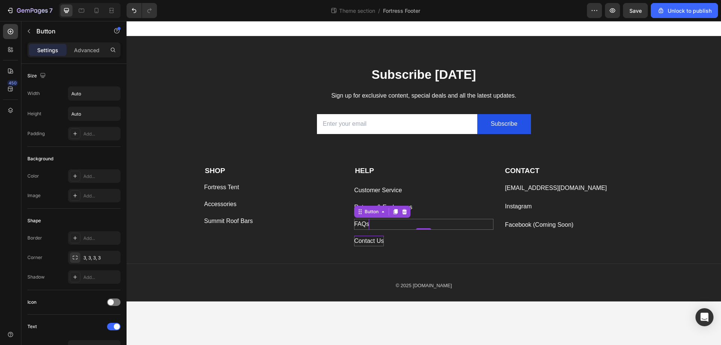
click at [361, 227] on div "FAQs" at bounding box center [361, 224] width 15 height 11
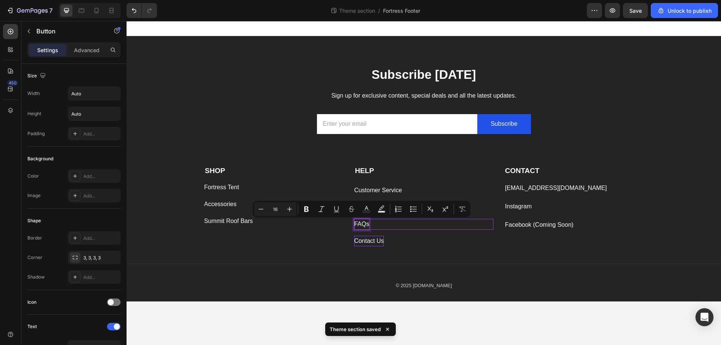
click at [371, 224] on div "FAQs Button 0" at bounding box center [423, 224] width 139 height 11
click at [365, 226] on p "FAQs" at bounding box center [361, 224] width 15 height 11
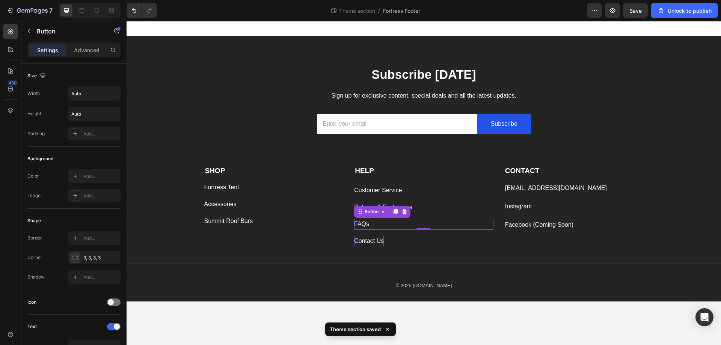
click at [373, 227] on div "FAQs Button 0" at bounding box center [423, 224] width 139 height 11
click at [396, 226] on div "FAQs Button 0" at bounding box center [423, 224] width 139 height 11
click at [383, 224] on div "FAQs Button 0" at bounding box center [423, 224] width 139 height 11
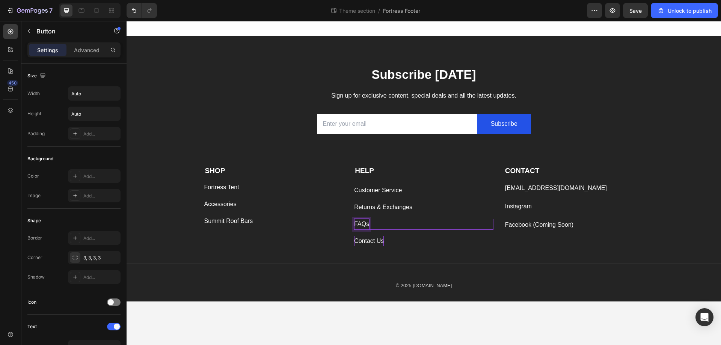
click at [364, 226] on p "FAQs" at bounding box center [361, 224] width 15 height 11
click at [366, 224] on p "FAQs" at bounding box center [361, 224] width 15 height 11
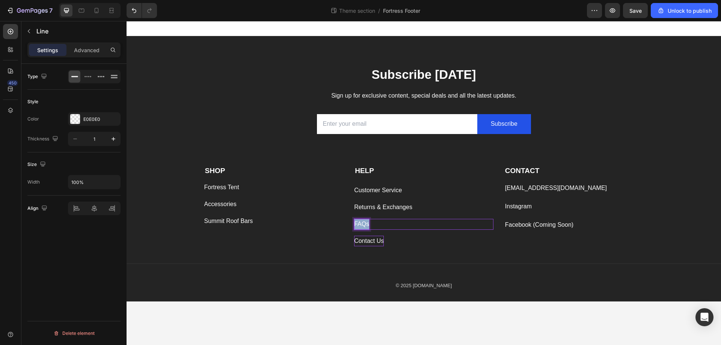
drag, startPoint x: 363, startPoint y: 223, endPoint x: 366, endPoint y: 265, distance: 41.8
click at [366, 265] on div "Title Line" at bounding box center [423, 263] width 594 height 12
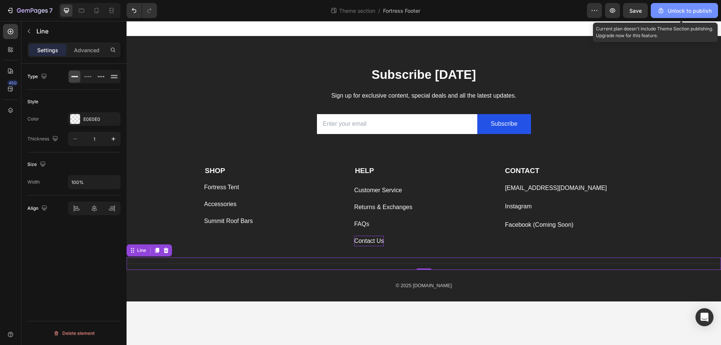
click at [675, 12] on div "Unlock to publish" at bounding box center [684, 11] width 54 height 8
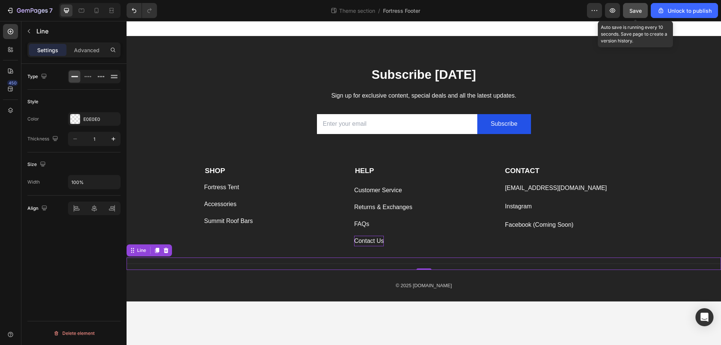
click at [633, 11] on span "Save" at bounding box center [635, 11] width 12 height 6
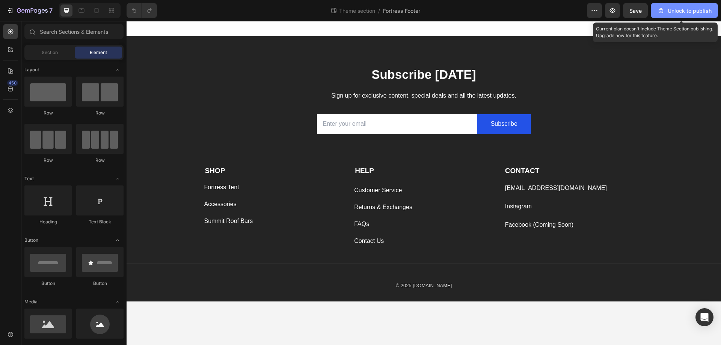
click at [680, 14] on div "Unlock to publish" at bounding box center [684, 11] width 54 height 8
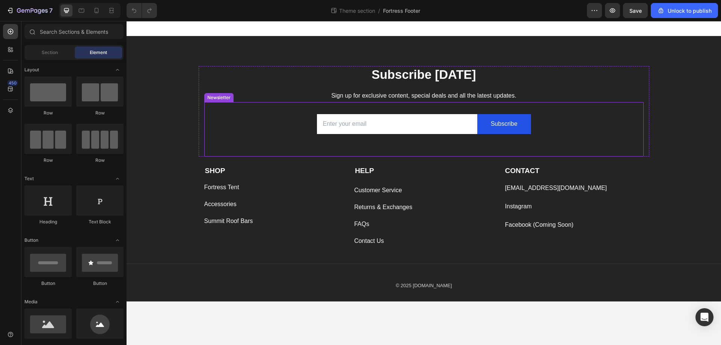
click at [233, 95] on p "Sign up for exclusive content, special deals and all the latest updates." at bounding box center [424, 95] width 438 height 11
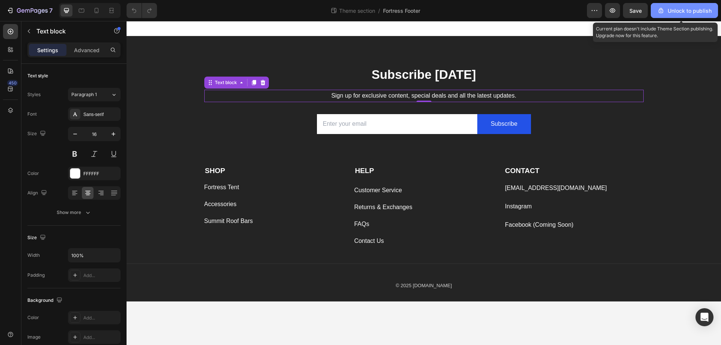
click at [677, 9] on div "Unlock to publish" at bounding box center [684, 11] width 54 height 8
